Goal: Use online tool/utility: Utilize a website feature to perform a specific function

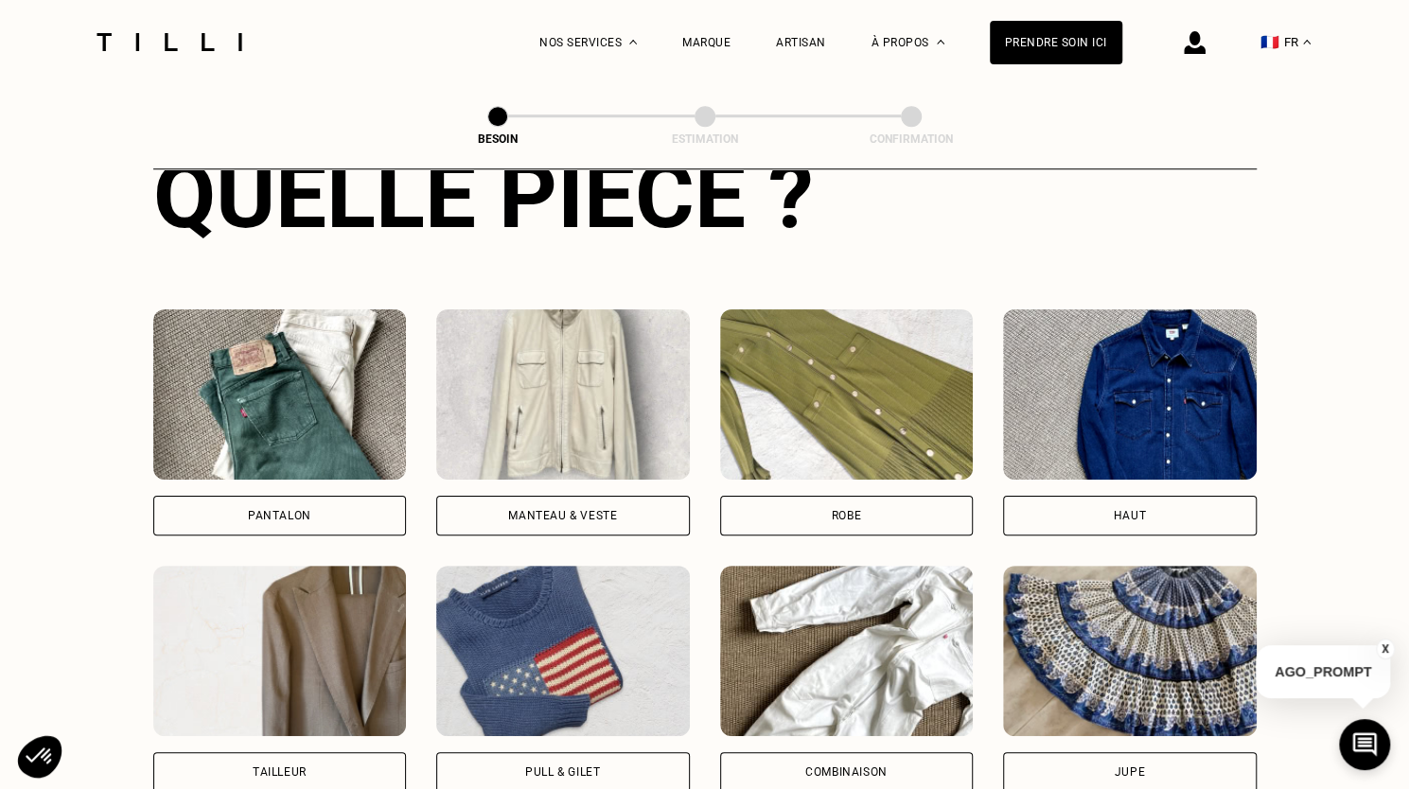
scroll to position [808, 0]
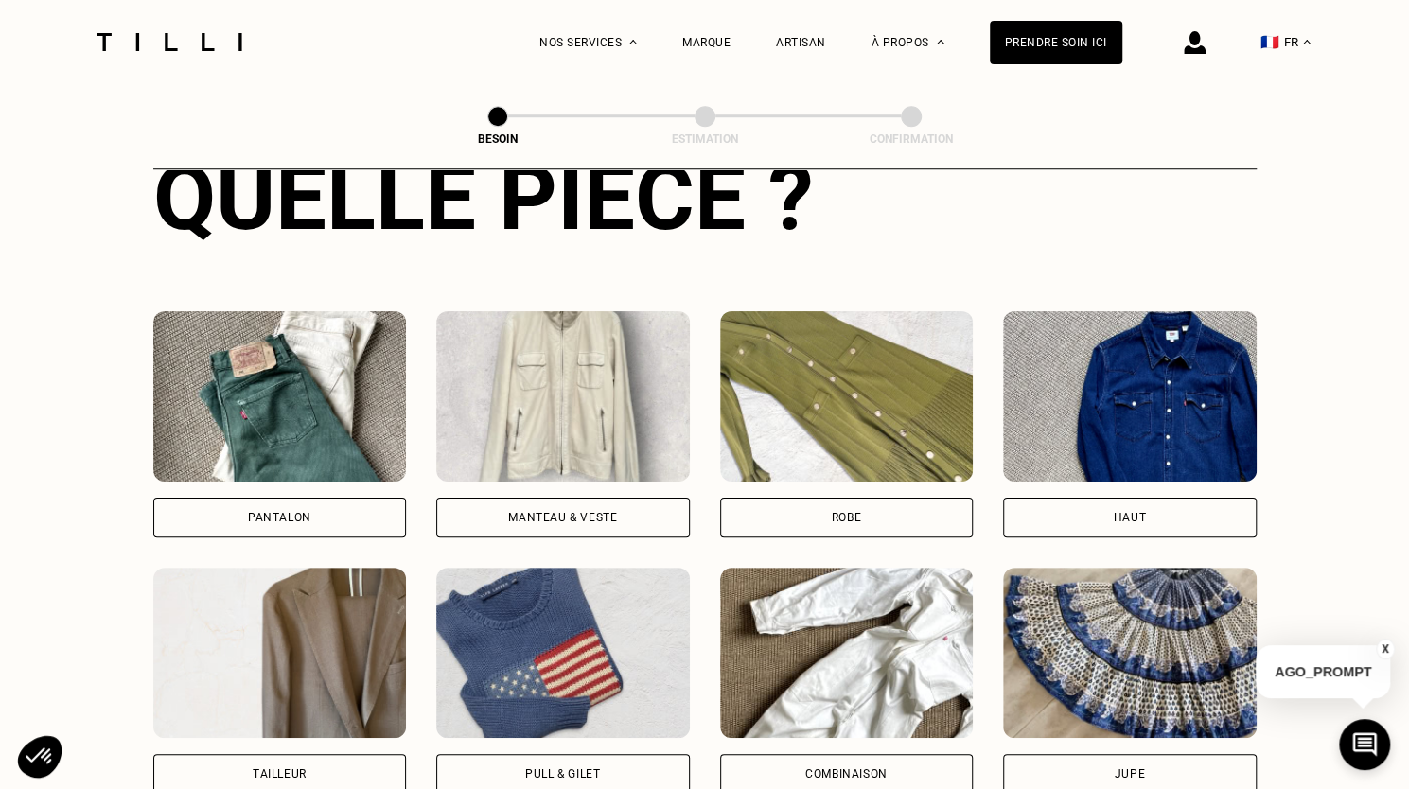
click at [598, 512] on div "Manteau & Veste" at bounding box center [562, 517] width 109 height 11
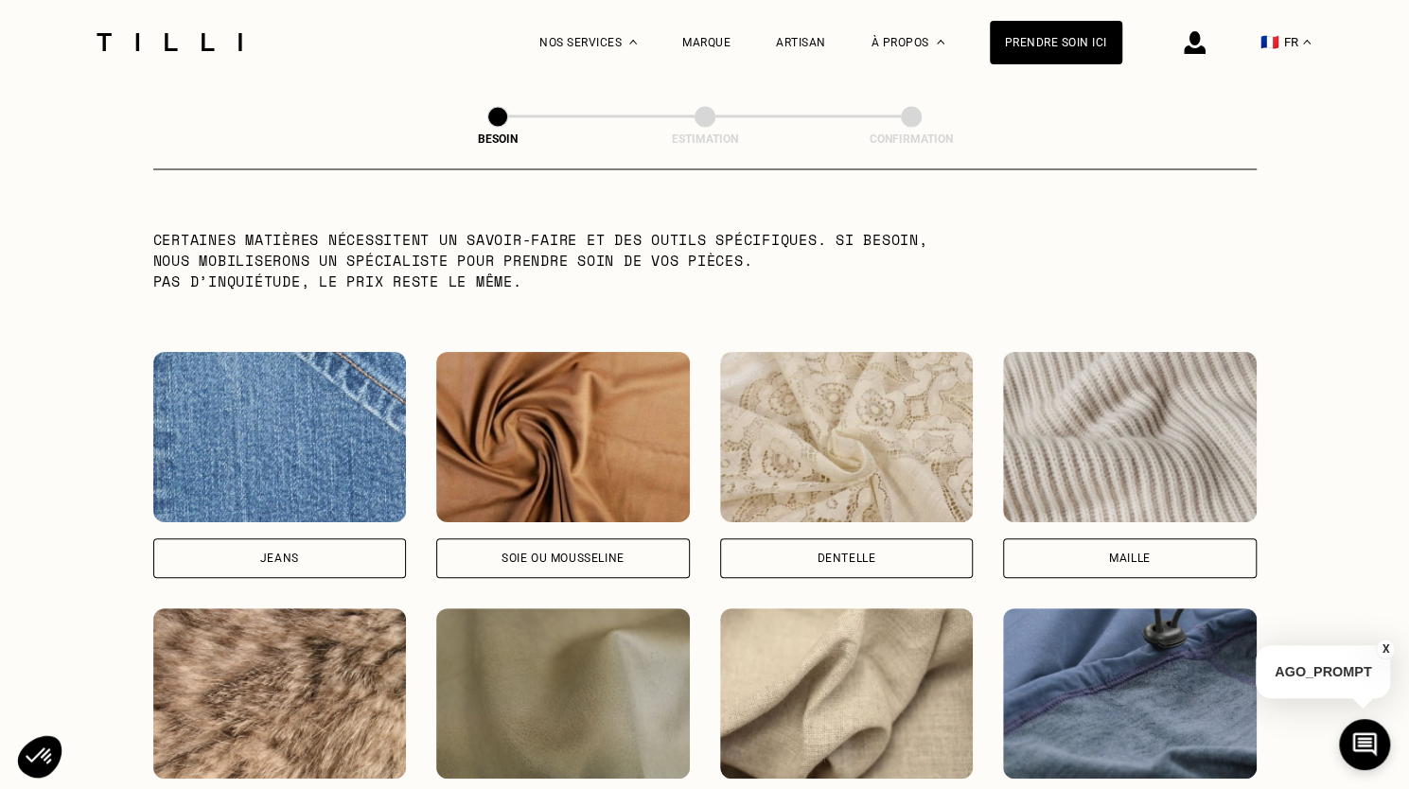
scroll to position [2025, 0]
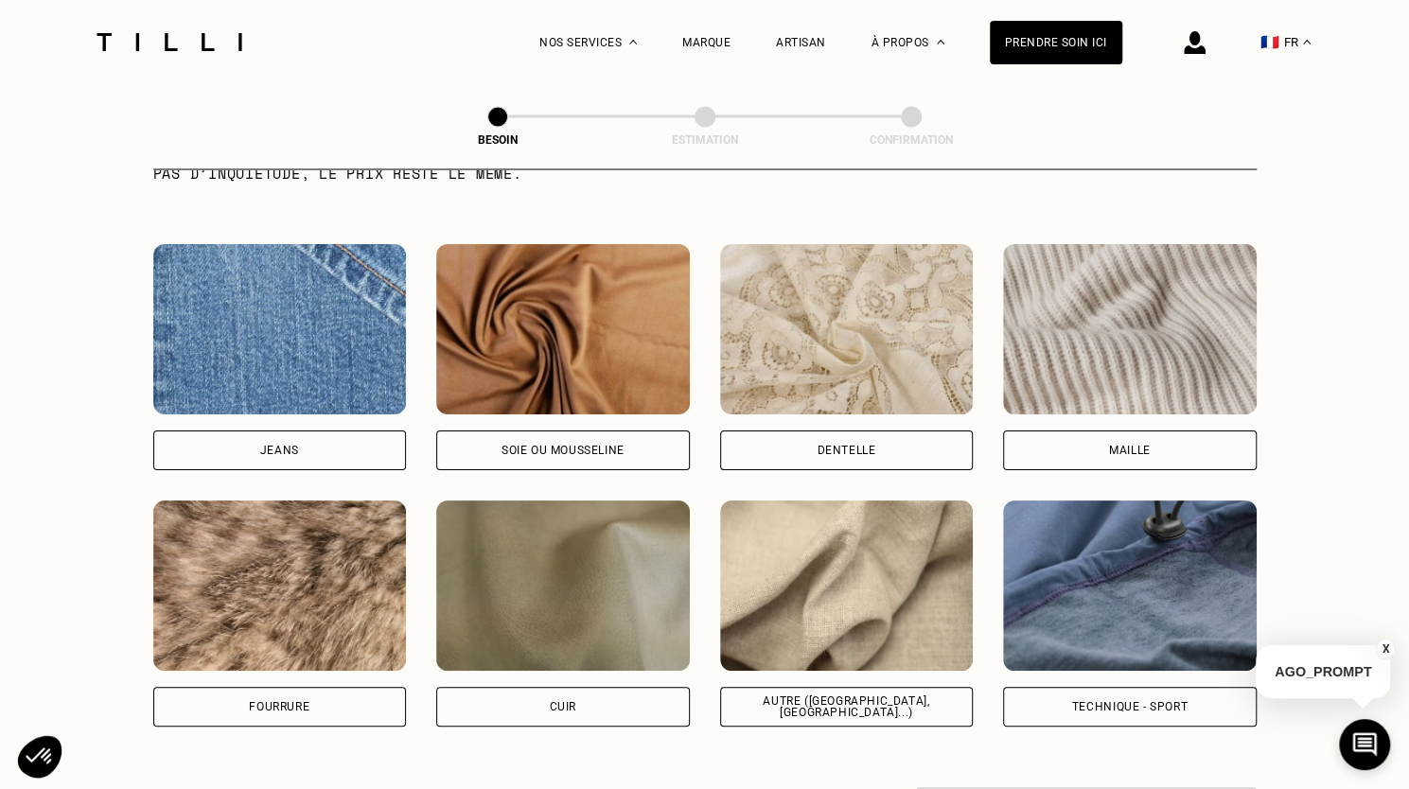
click at [782, 695] on div "Autre ([GEOGRAPHIC_DATA], [GEOGRAPHIC_DATA]...)" at bounding box center [846, 706] width 221 height 23
select select "FR"
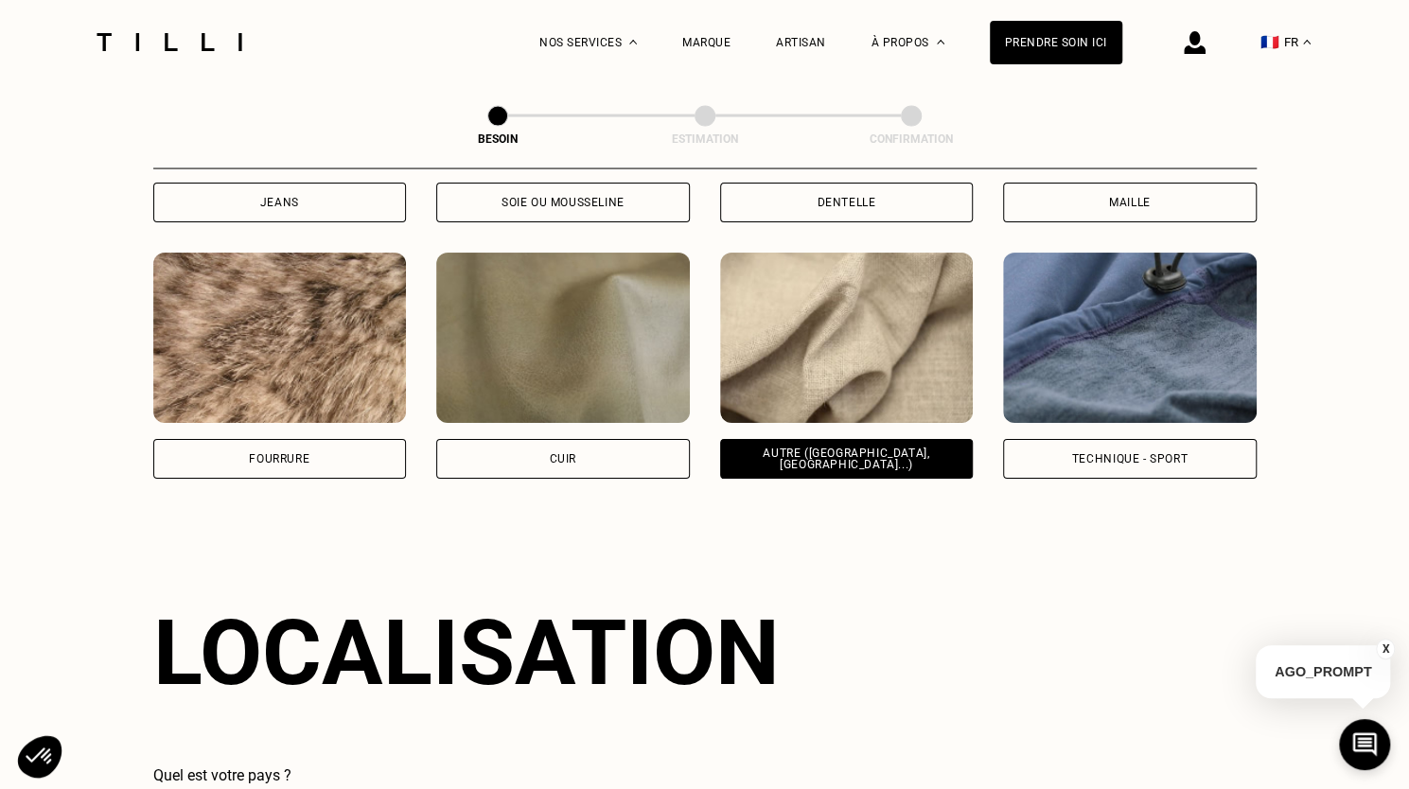
scroll to position [2542, 0]
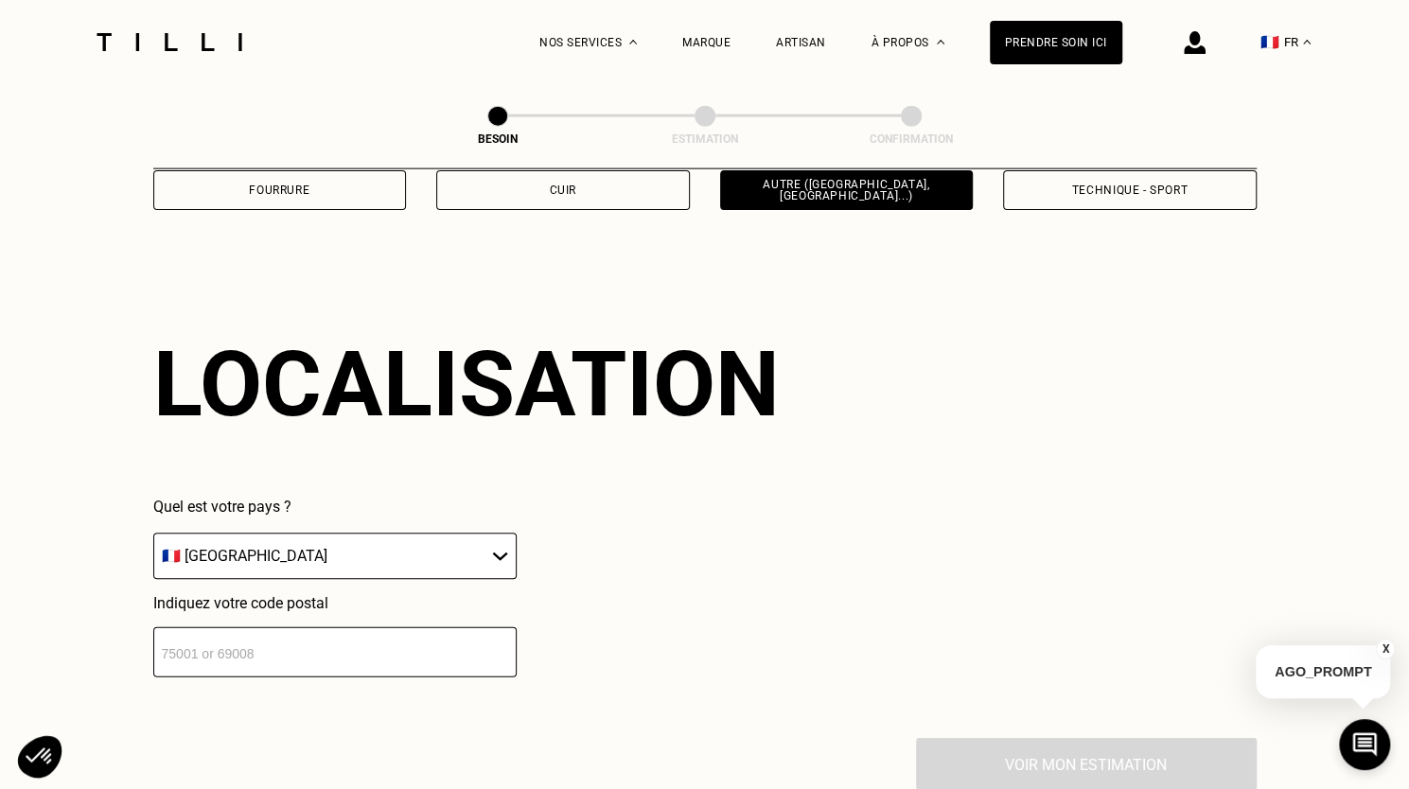
click at [276, 627] on input "number" at bounding box center [334, 652] width 363 height 50
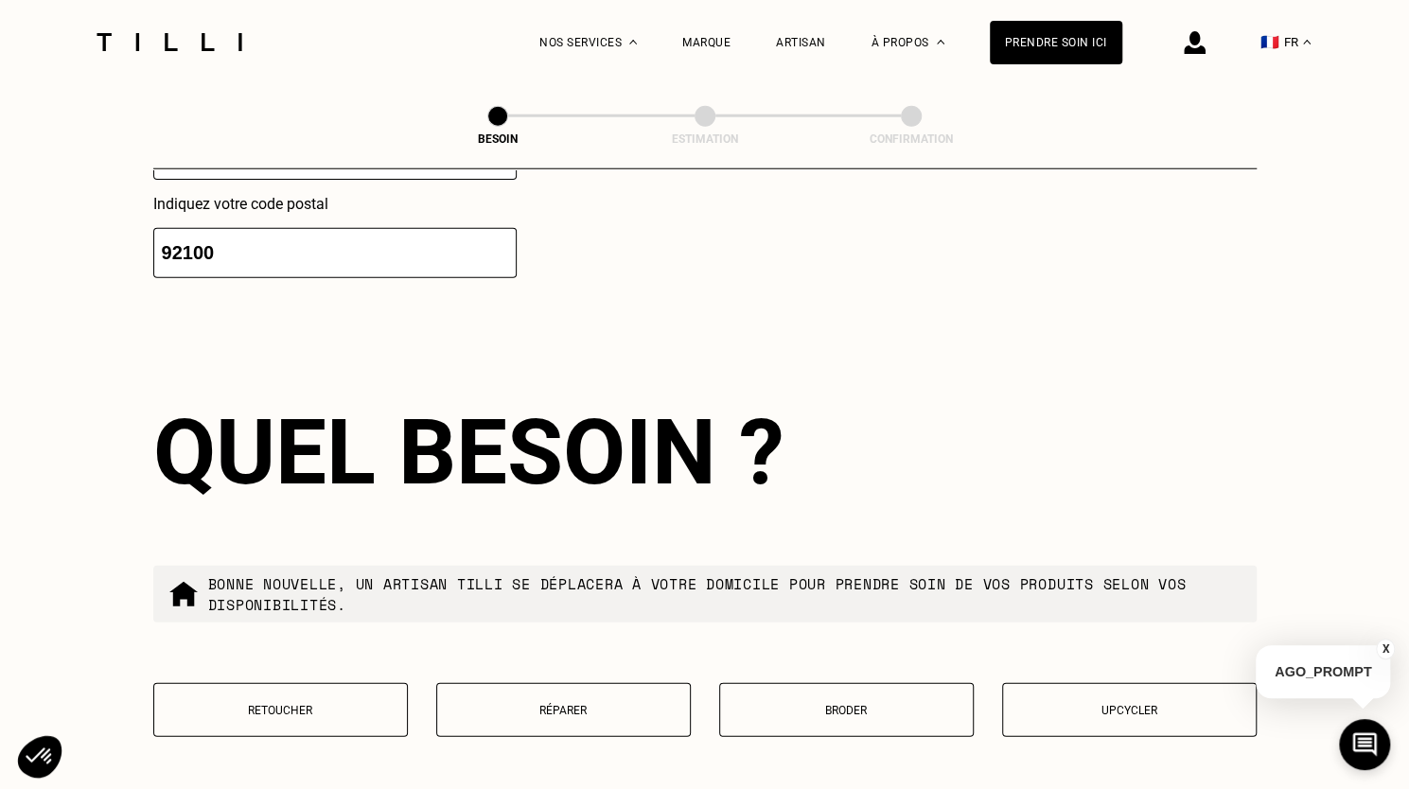
scroll to position [3011, 0]
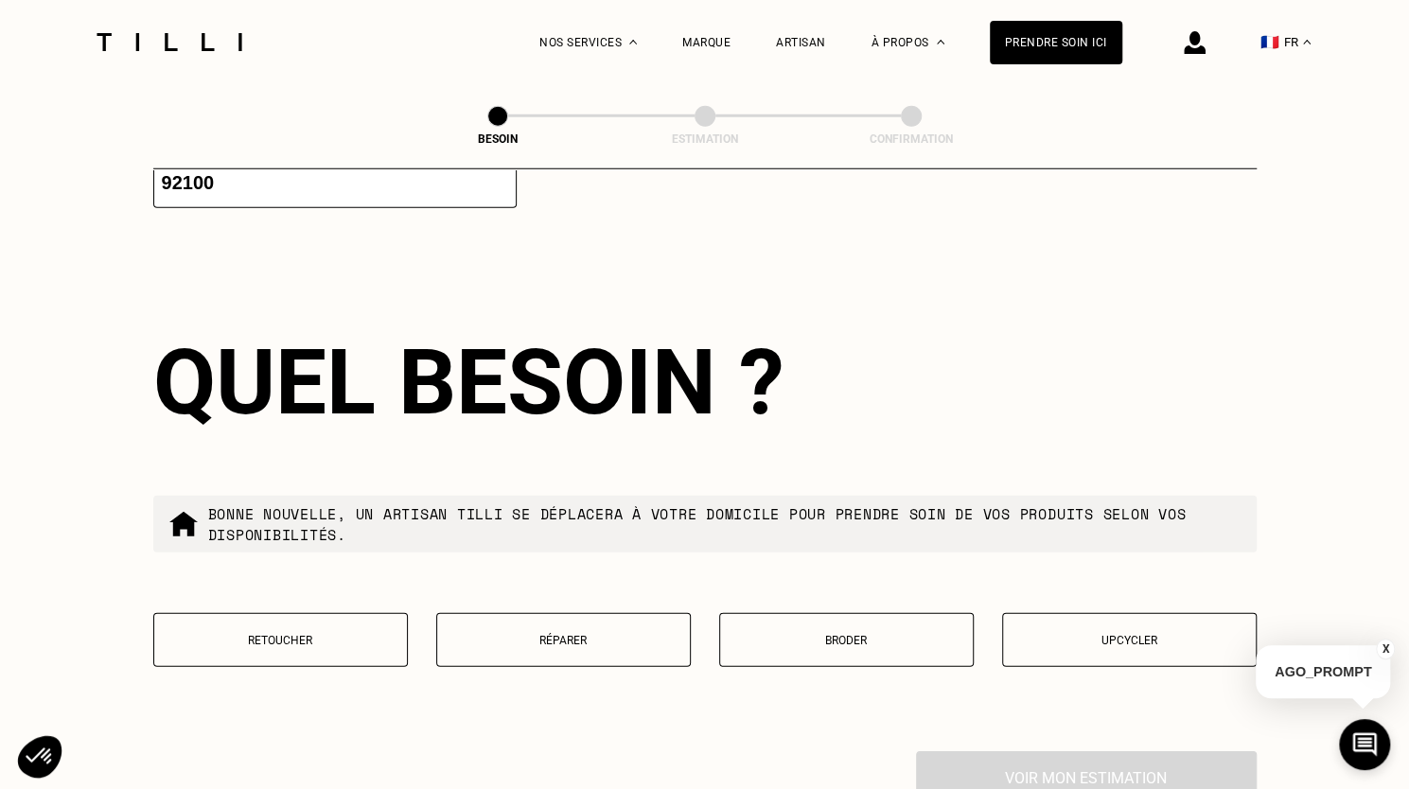
type input "92100"
click at [305, 634] on p "Retoucher" at bounding box center [281, 640] width 234 height 13
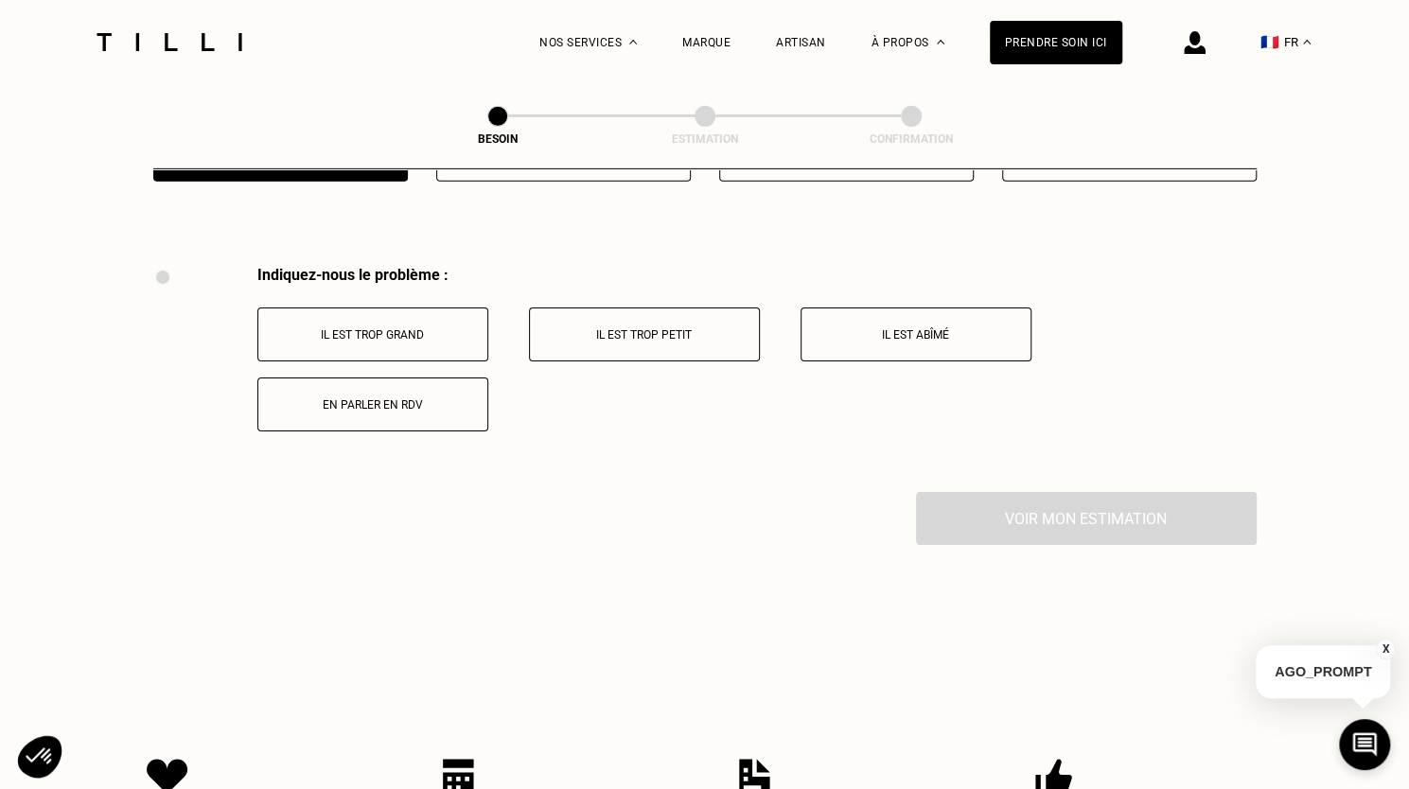
scroll to position [3497, 0]
click at [356, 327] on p "Il est trop grand" at bounding box center [373, 333] width 210 height 13
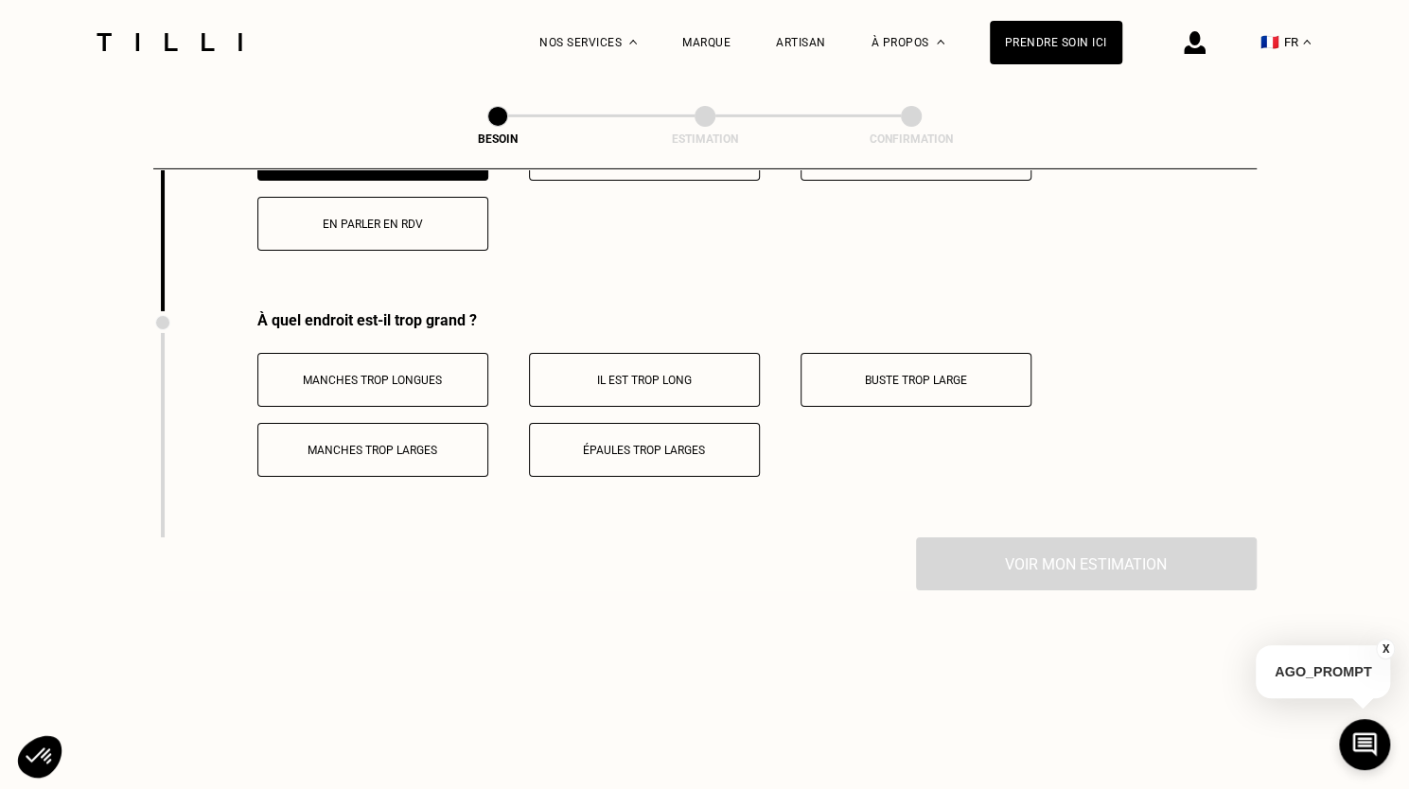
scroll to position [3723, 0]
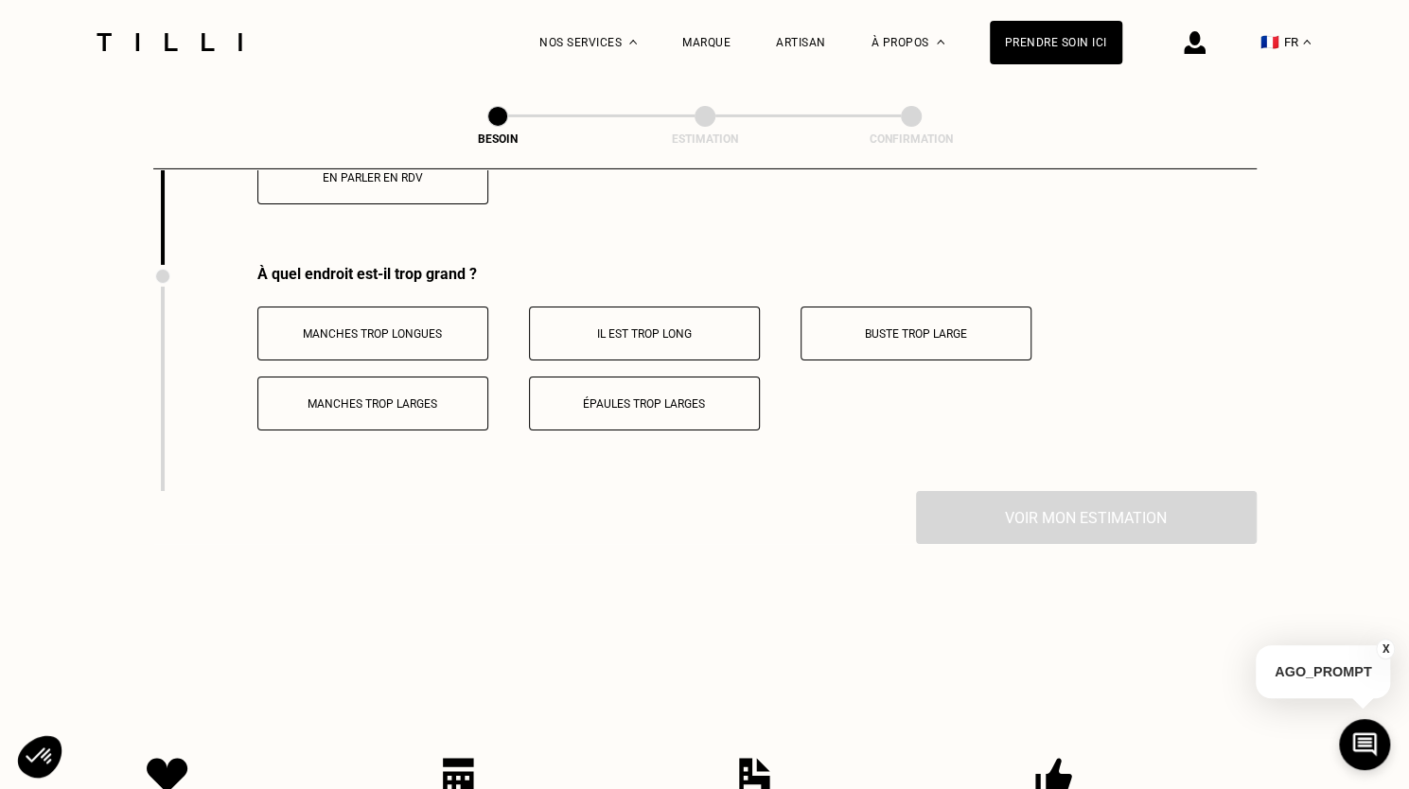
click at [341, 327] on p "Manches trop longues" at bounding box center [373, 333] width 210 height 13
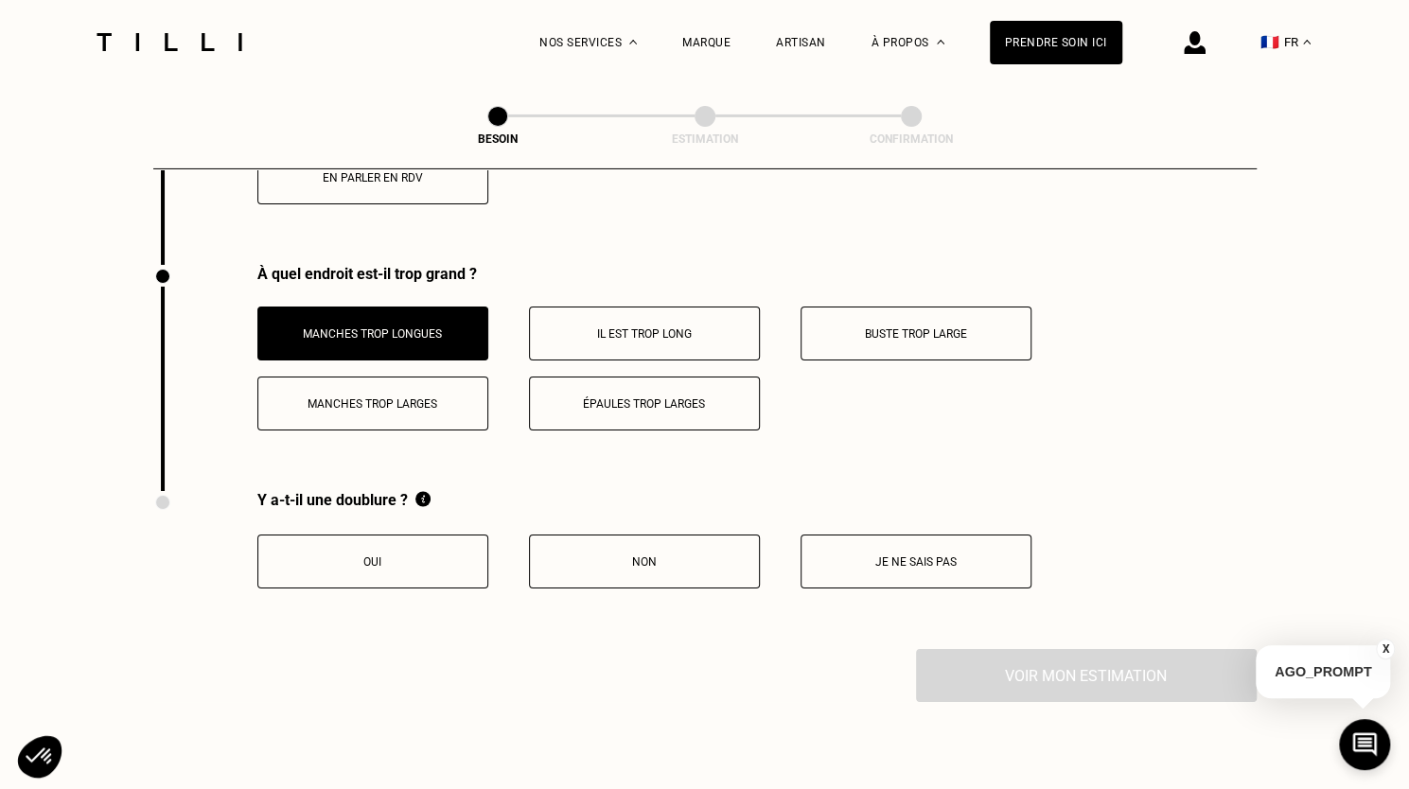
click at [840, 555] on p "Je ne sais pas" at bounding box center [916, 561] width 210 height 13
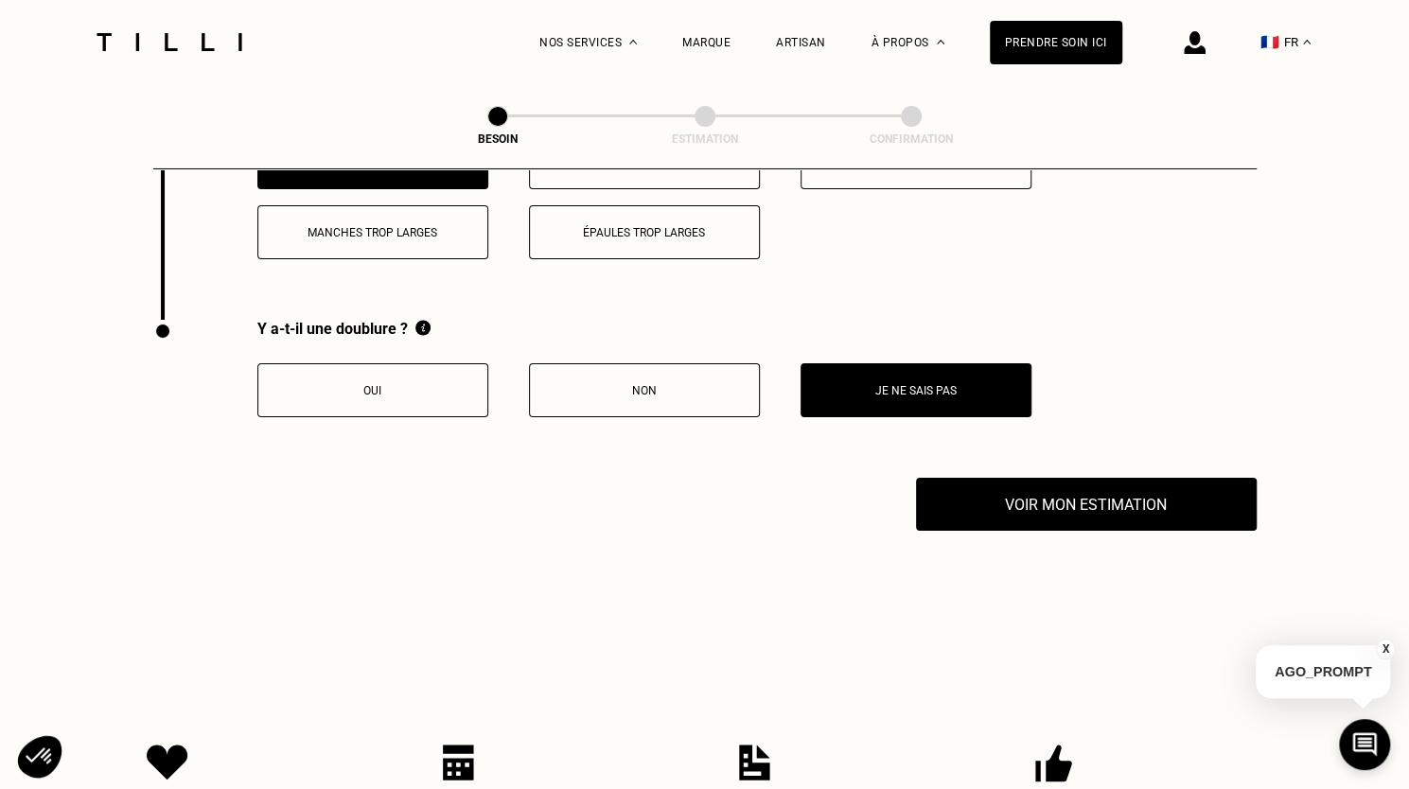
scroll to position [3913, 0]
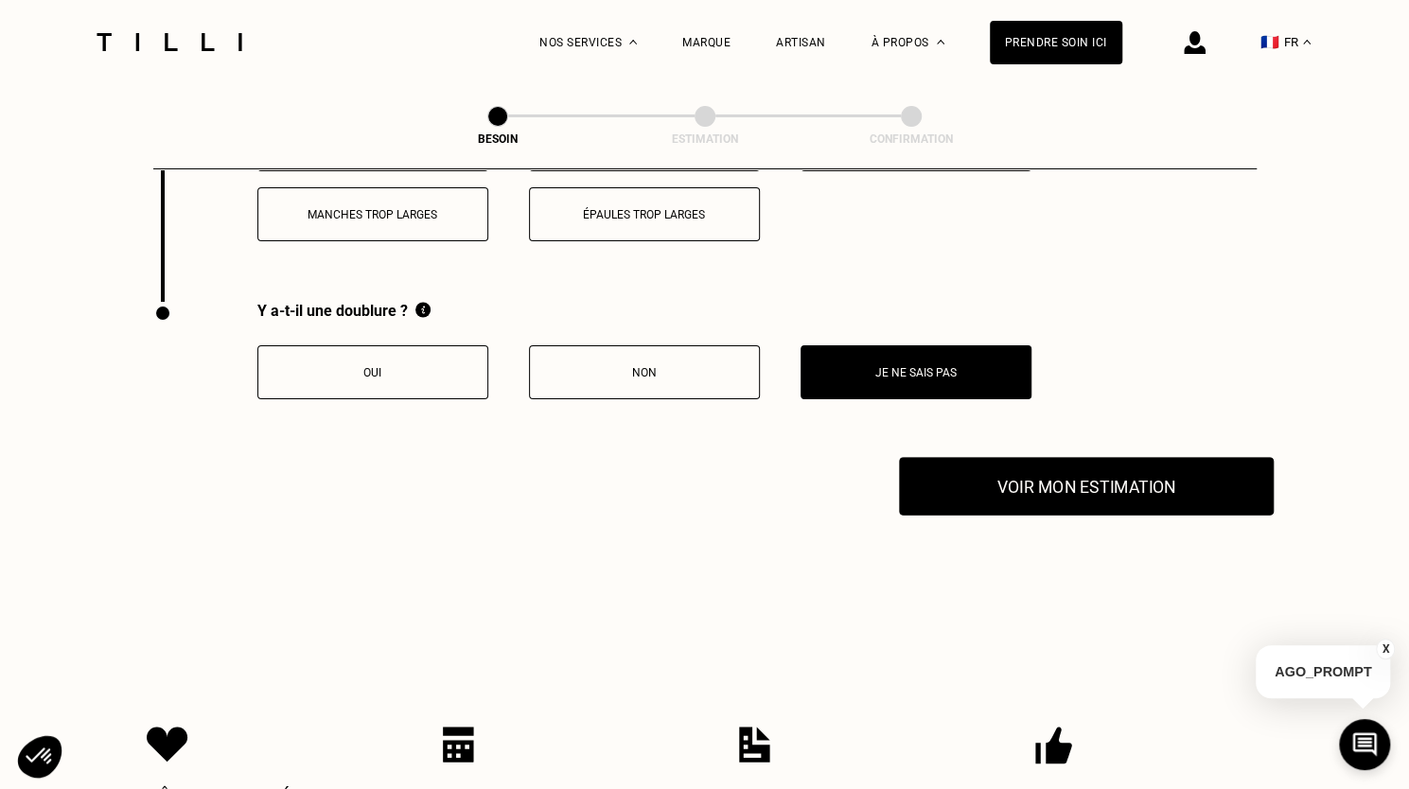
click at [999, 457] on button "Voir mon estimation" at bounding box center [1086, 486] width 375 height 59
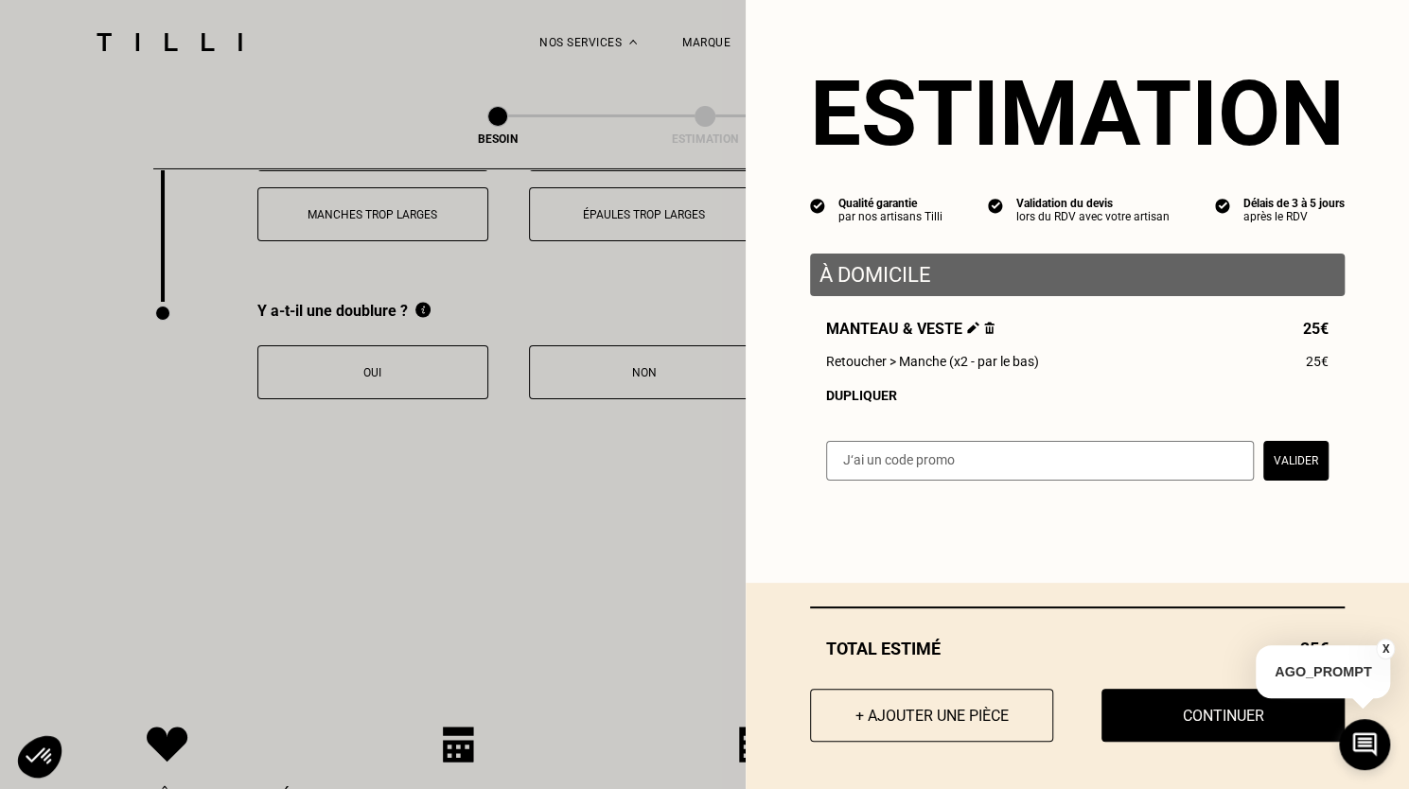
click at [1381, 646] on button "X" at bounding box center [1385, 649] width 19 height 21
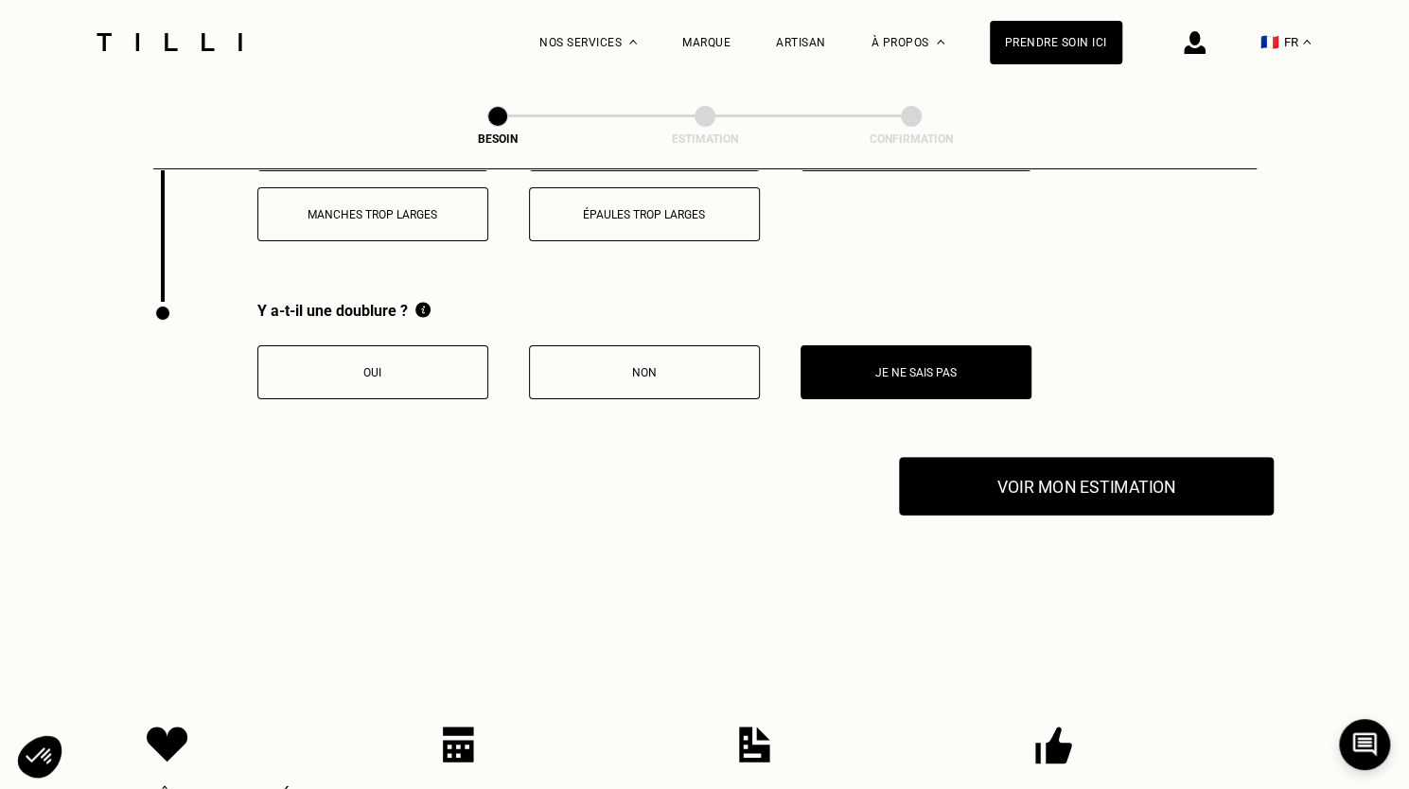
click at [994, 457] on button "Voir mon estimation" at bounding box center [1086, 486] width 375 height 59
